Goal: Information Seeking & Learning: Learn about a topic

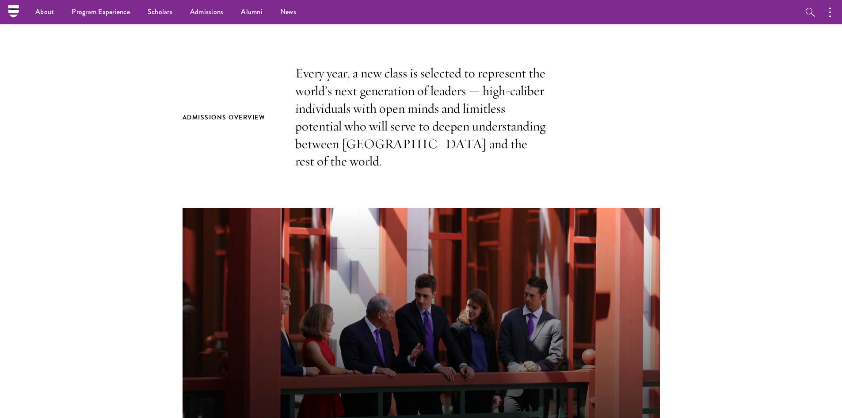
scroll to position [88, 0]
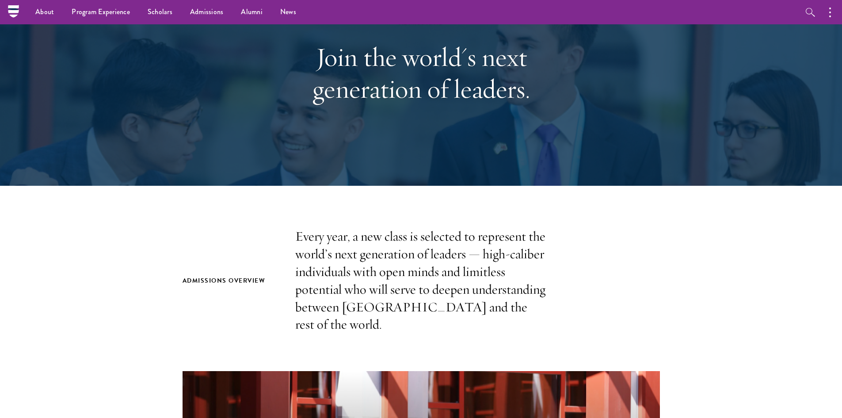
click at [497, 310] on p "Every year, a new class is selected to represent the world’s next generation of…" at bounding box center [421, 281] width 252 height 106
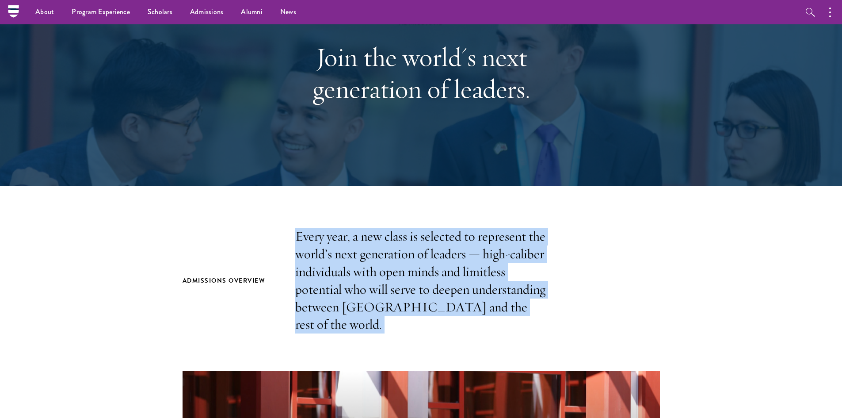
click at [497, 310] on p "Every year, a new class is selected to represent the world’s next generation of…" at bounding box center [421, 281] width 252 height 106
click at [512, 309] on p "Every year, a new class is selected to represent the world’s next generation of…" at bounding box center [421, 281] width 252 height 106
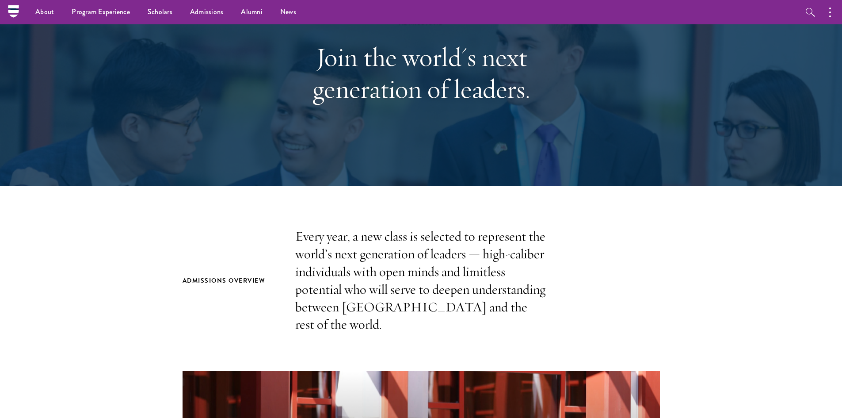
click at [499, 310] on p "Every year, a new class is selected to represent the world’s next generation of…" at bounding box center [421, 281] width 252 height 106
click at [511, 309] on p "Every year, a new class is selected to represent the world’s next generation of…" at bounding box center [421, 281] width 252 height 106
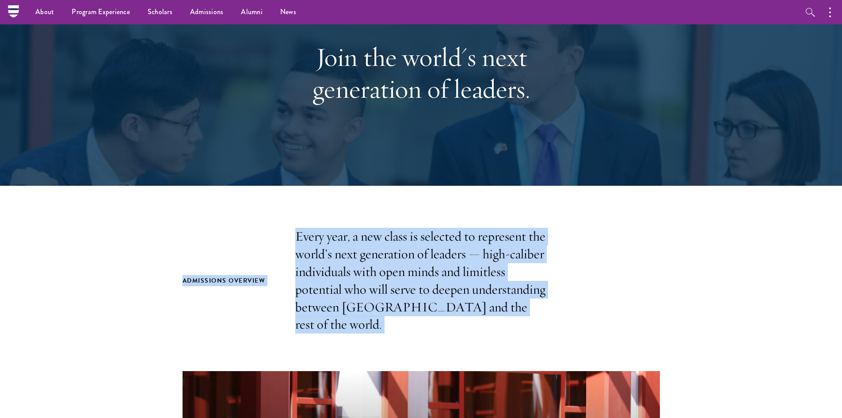
drag, startPoint x: 511, startPoint y: 309, endPoint x: 176, endPoint y: 275, distance: 336.7
click at [194, 275] on h2 "Admissions Overview" at bounding box center [230, 280] width 95 height 11
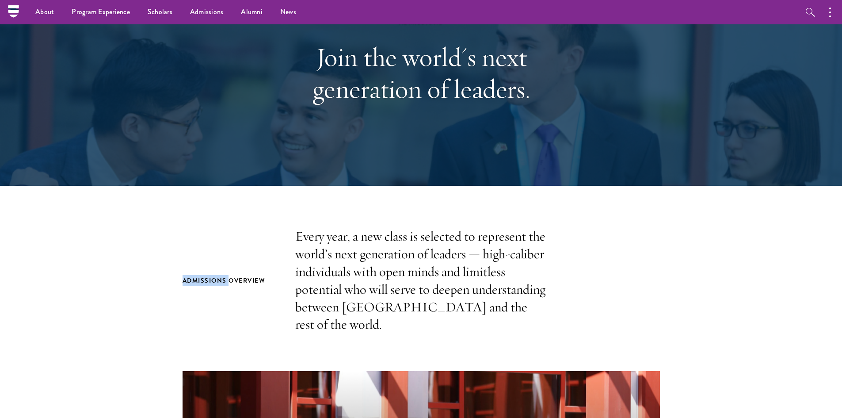
click at [194, 275] on h2 "Admissions Overview" at bounding box center [230, 280] width 95 height 11
click at [187, 275] on h2 "Admissions Overview" at bounding box center [230, 280] width 95 height 11
click at [185, 275] on h2 "Admissions Overview" at bounding box center [230, 280] width 95 height 11
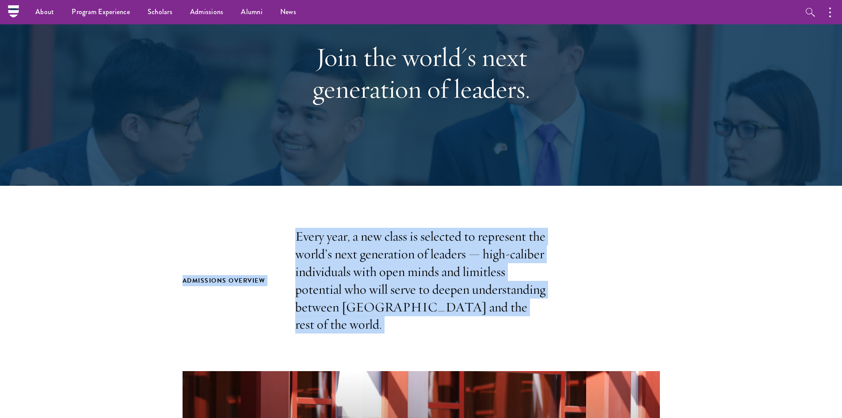
drag, startPoint x: 182, startPoint y: 270, endPoint x: 528, endPoint y: 323, distance: 349.7
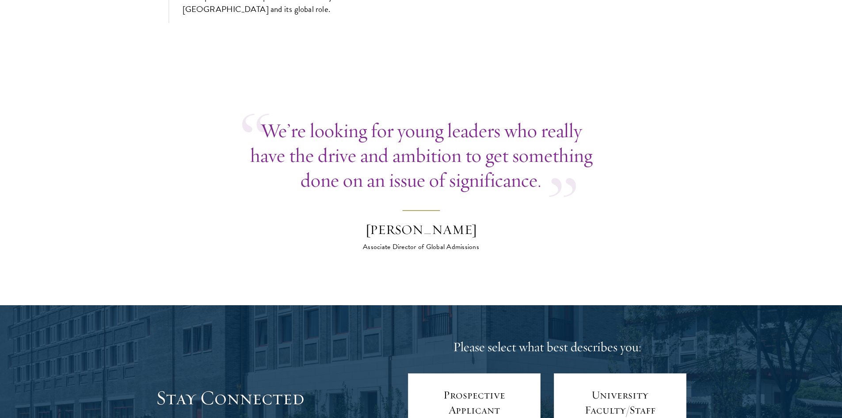
scroll to position [3182, 0]
